Goal: Find specific page/section: Find specific page/section

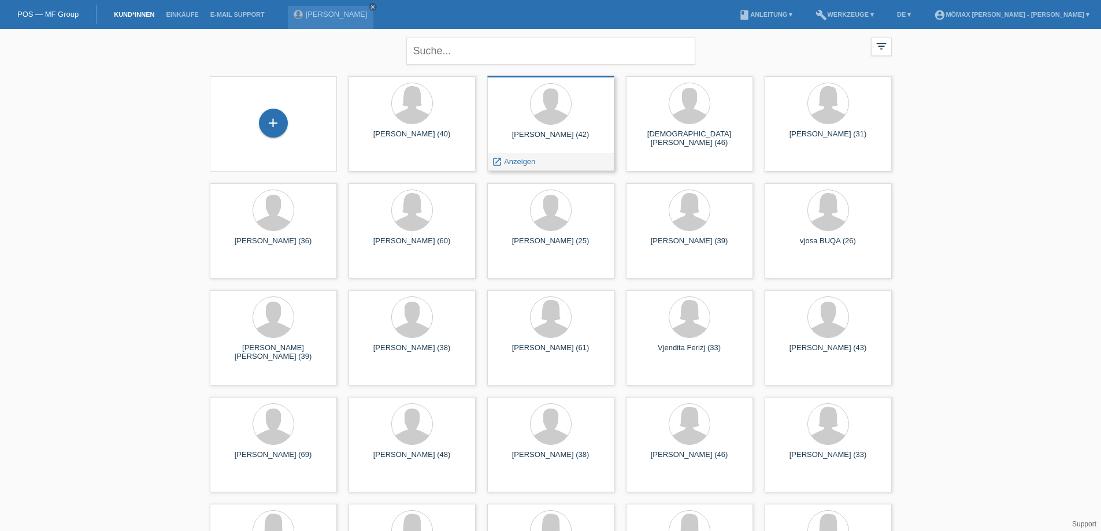
click at [545, 166] on div "launch Anzeigen" at bounding box center [551, 161] width 126 height 17
click at [549, 164] on div "launch Anzeigen" at bounding box center [551, 161] width 126 height 17
click at [529, 163] on span "Anzeigen" at bounding box center [519, 161] width 31 height 9
